Goal: Book appointment/travel/reservation

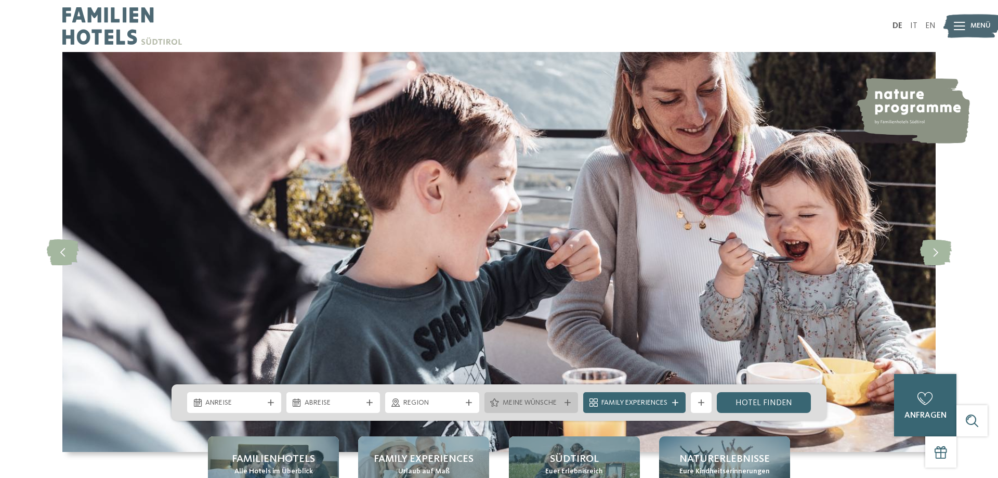
click at [504, 400] on span "Meine Wünsche" at bounding box center [532, 403] width 58 height 10
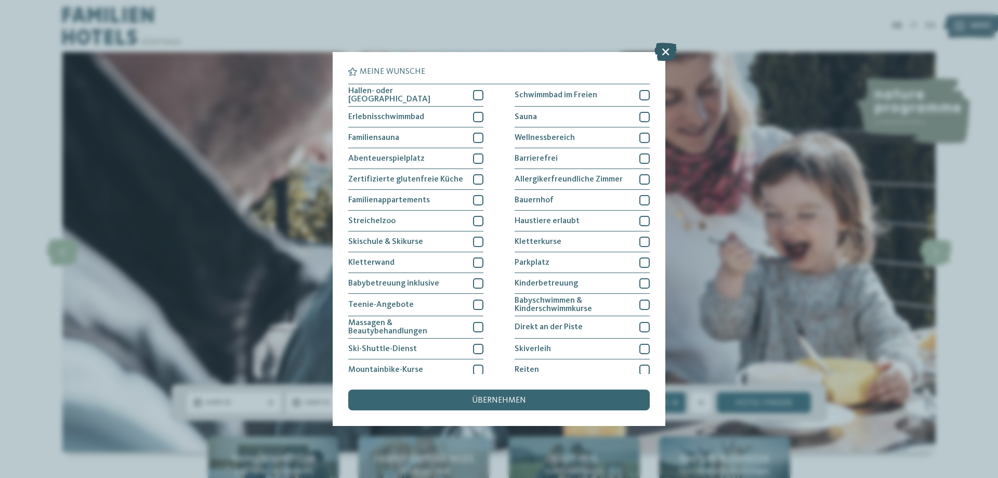
click at [665, 49] on icon at bounding box center [666, 52] width 22 height 18
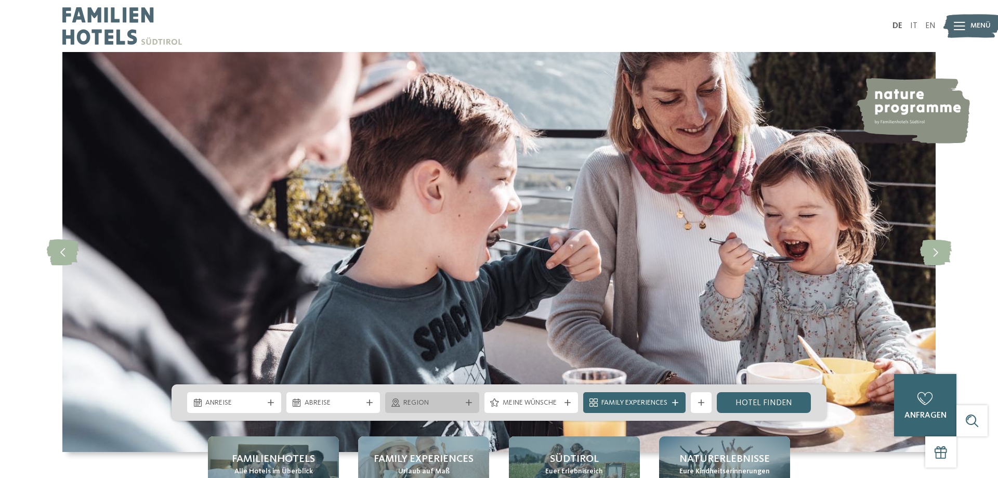
click at [460, 396] on div "Region" at bounding box center [432, 402] width 94 height 21
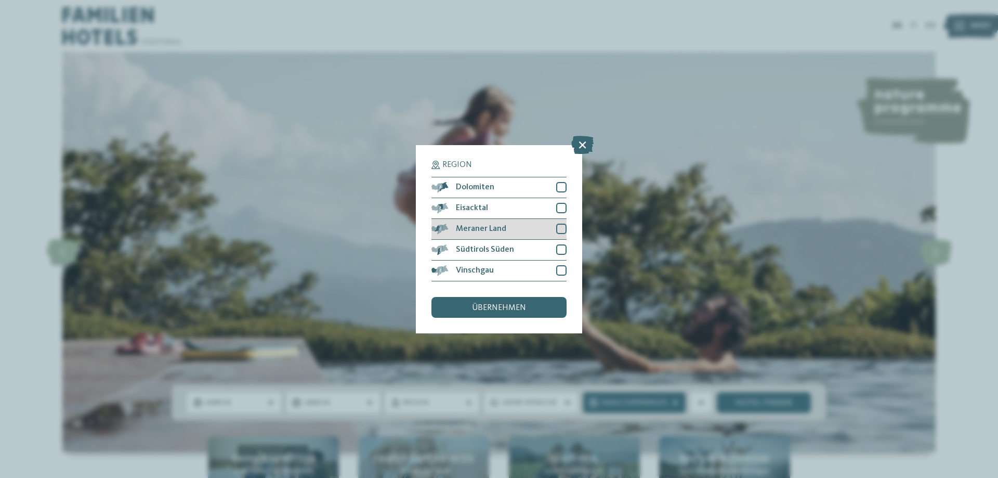
click at [558, 227] on div at bounding box center [561, 229] width 10 height 10
click at [566, 264] on div "Vinschgau" at bounding box center [499, 271] width 135 height 21
click at [533, 307] on div "übernehmen" at bounding box center [499, 307] width 135 height 21
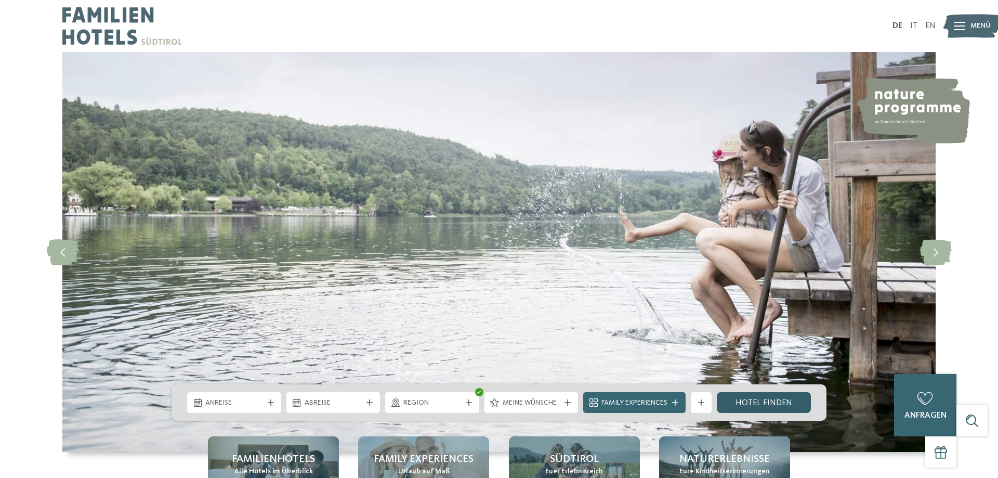
click at [776, 407] on link "Hotel finden" at bounding box center [764, 402] width 94 height 21
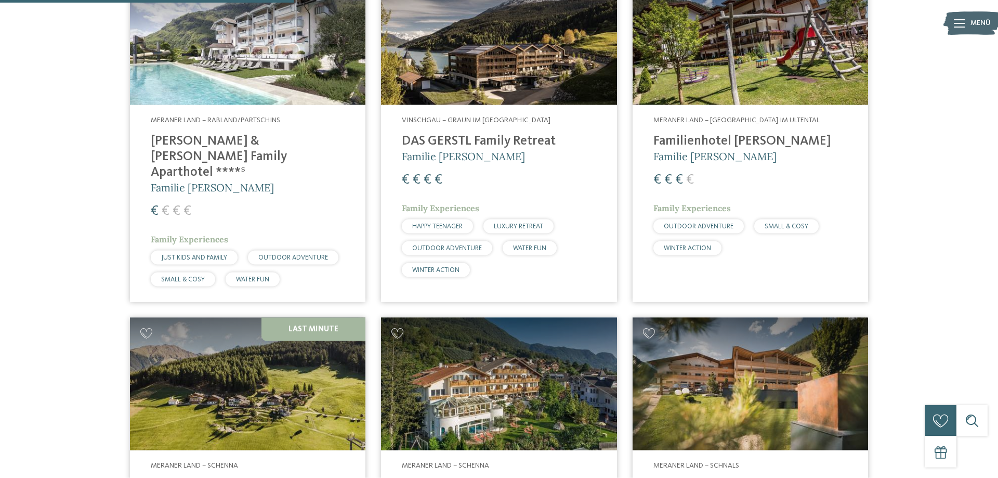
scroll to position [447, 0]
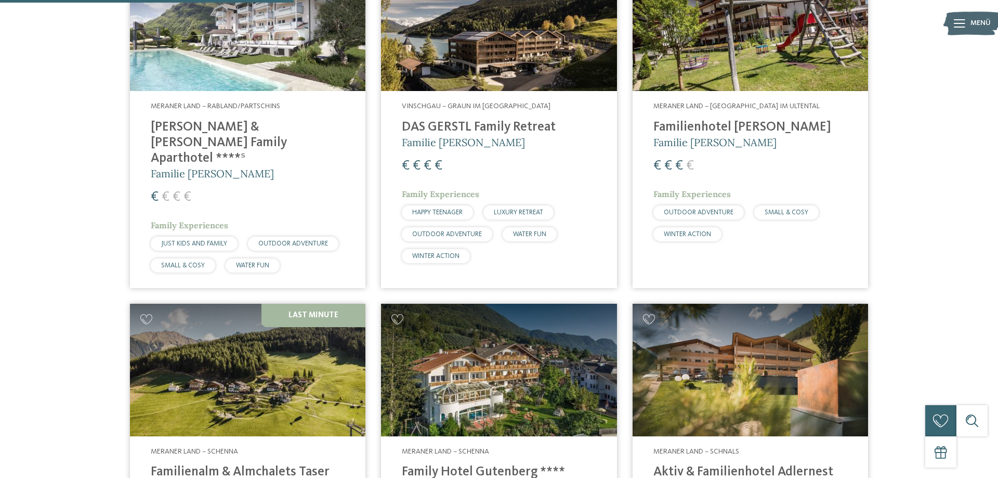
click at [938, 176] on div "Familienhotels Südtirol – von Familien für Familien Die Expertinnen und Experte…" at bounding box center [499, 319] width 998 height 1386
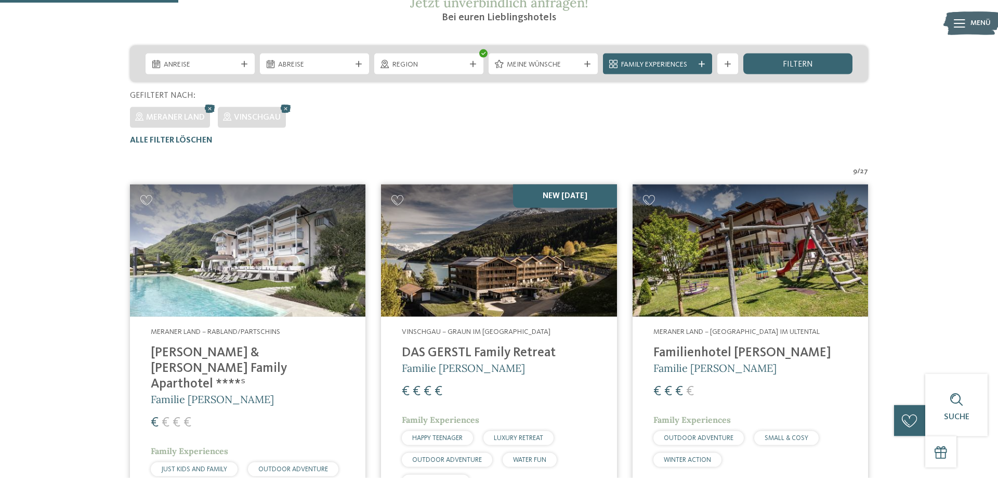
scroll to position [288, 0]
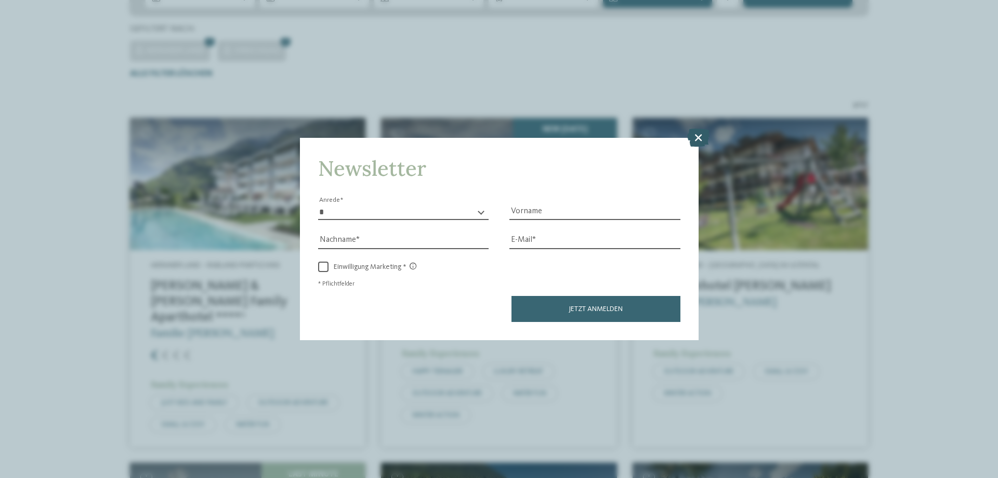
click at [701, 137] on icon at bounding box center [698, 137] width 22 height 18
